Goal: Find specific page/section: Find specific page/section

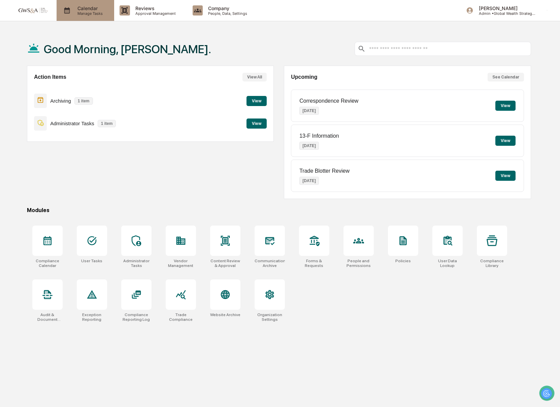
click at [93, 4] on div "Calendar Manage Tasks" at bounding box center [86, 10] width 58 height 21
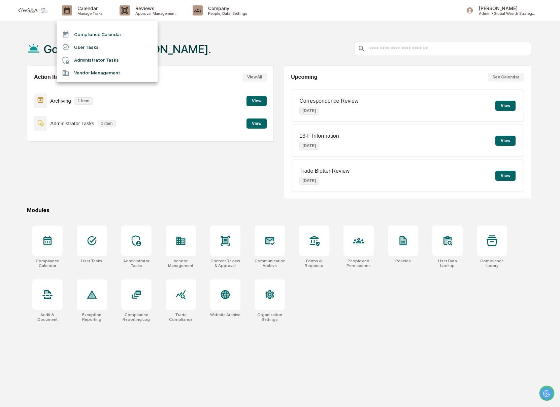
click at [163, 16] on div at bounding box center [280, 203] width 560 height 407
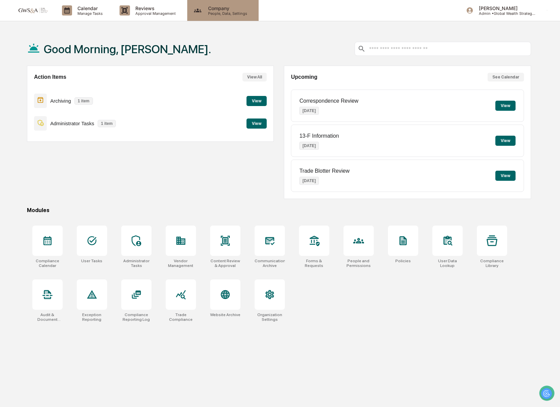
click at [187, 13] on div "Company People, Data, Settings" at bounding box center [222, 10] width 71 height 21
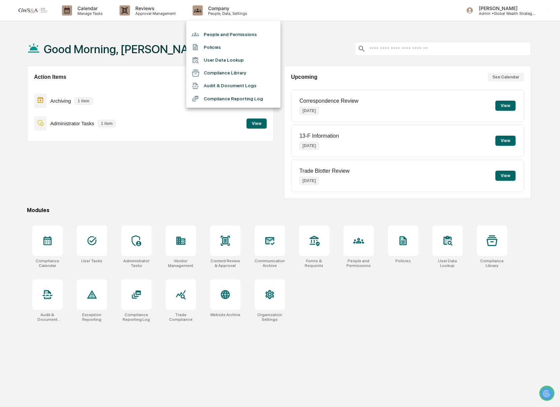
click at [164, 14] on div at bounding box center [280, 203] width 560 height 407
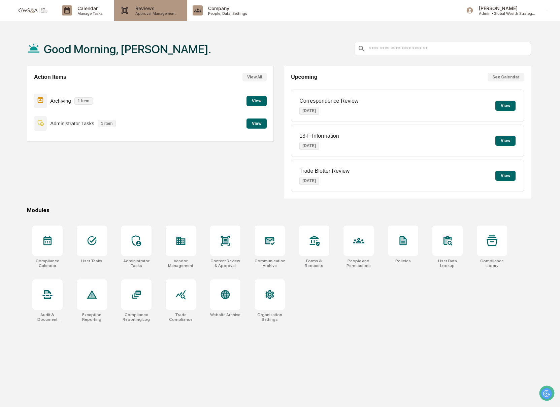
click at [157, 14] on p "Approval Management" at bounding box center [154, 13] width 49 height 5
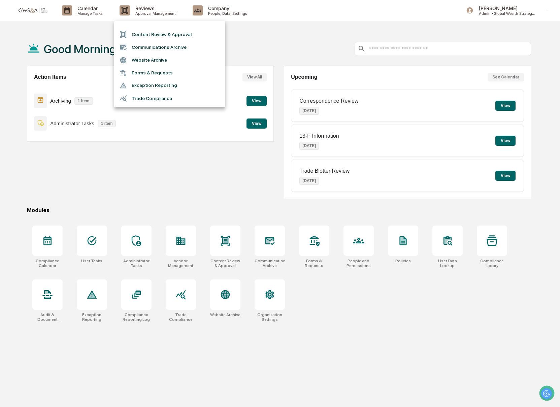
click at [149, 48] on li "Communications Archive" at bounding box center [169, 47] width 111 height 13
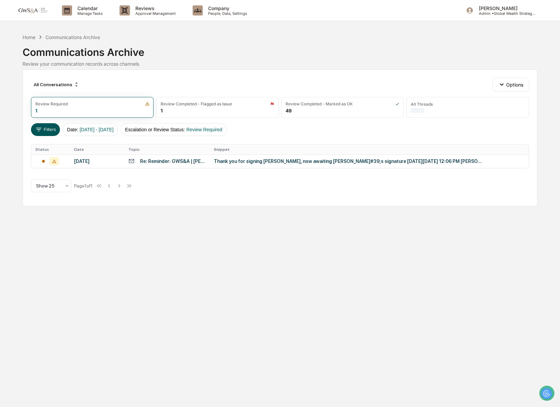
click at [46, 134] on button "Filters" at bounding box center [45, 129] width 29 height 13
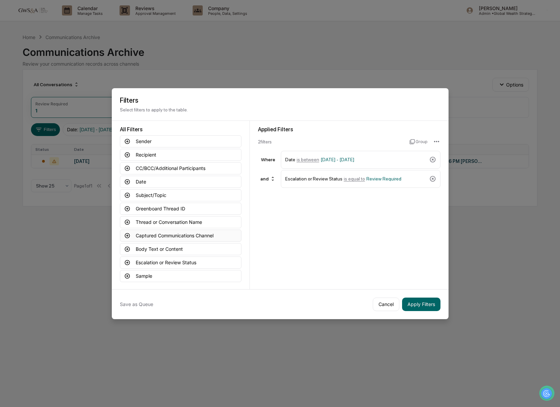
click at [178, 232] on button "Captured Communications Channel" at bounding box center [181, 236] width 122 height 12
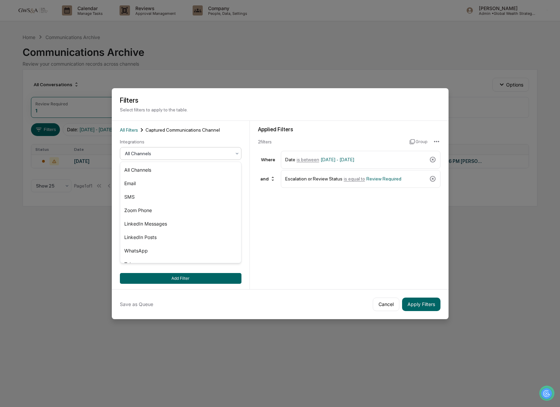
click at [138, 151] on div at bounding box center [178, 153] width 106 height 7
click at [150, 199] on div "SMS" at bounding box center [180, 196] width 121 height 13
drag, startPoint x: 199, startPoint y: 276, endPoint x: 258, endPoint y: 281, distance: 59.8
click at [199, 277] on button "Add Filter" at bounding box center [181, 278] width 122 height 11
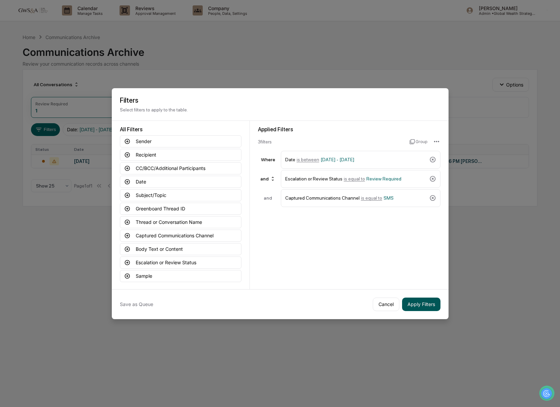
click at [406, 298] on button "Apply Filters" at bounding box center [421, 304] width 38 height 13
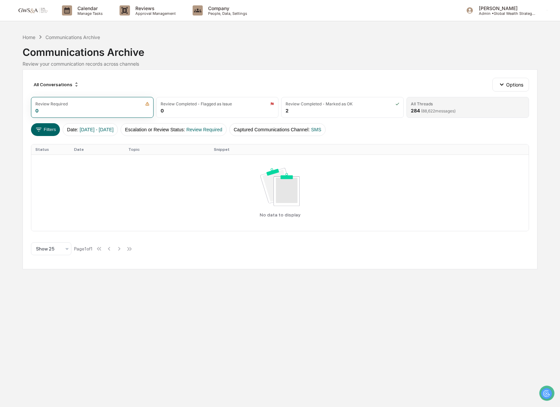
click at [408, 104] on div "All Threads 284 ( 88,622 messages)" at bounding box center [468, 107] width 123 height 21
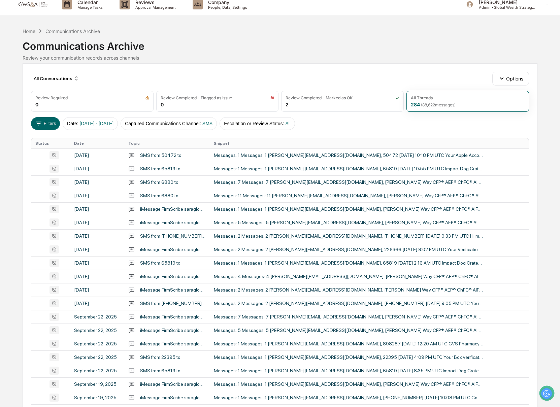
scroll to position [5, 0]
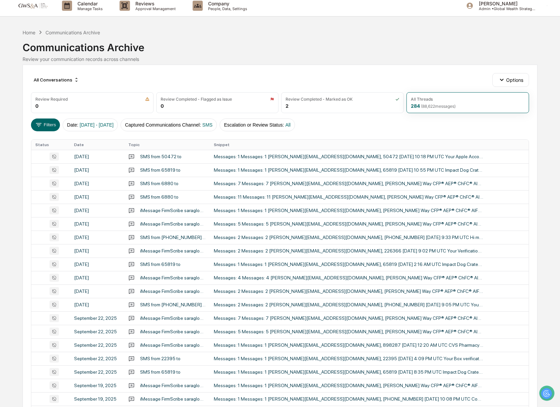
click at [28, 123] on div "All Conversations Options Review Required 0 Review Completed - Flagged as Issue…" at bounding box center [280, 295] width 515 height 460
click at [38, 124] on icon at bounding box center [38, 124] width 7 height 7
